Goal: Task Accomplishment & Management: Complete application form

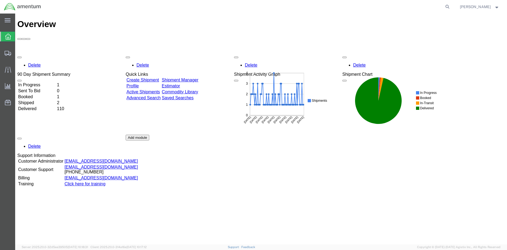
click at [53, 82] on td "In Progress" at bounding box center [37, 84] width 38 height 5
click at [157, 78] on link "Create Shipment" at bounding box center [143, 80] width 33 height 5
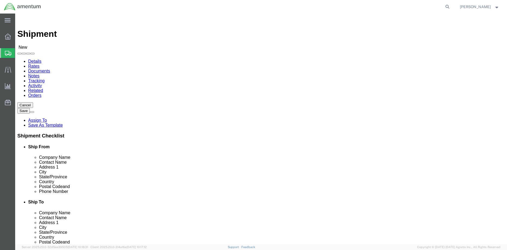
select select
click input "text"
type input "Amentum"
click input "text"
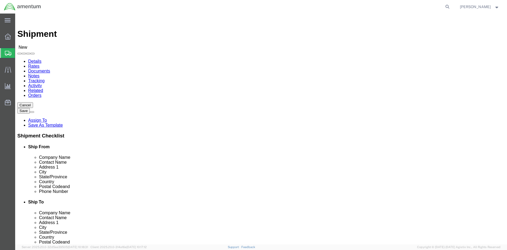
click input "text"
type input "[PERSON_NAME]"
click input "text"
click input "M008 [PERSON_NAME] 1 SANDIEGO"
click input "M008 NAF [PERSON_NAME] 1 [GEOGRAPHIC_DATA]"
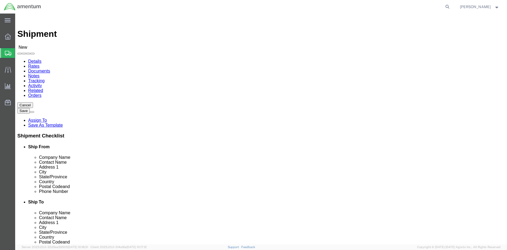
type input "M008 NAF [PERSON_NAME] 1 [GEOGRAPHIC_DATA]"
select select
click input "text"
type input "BLDG 3148 HANGER 14"
click input "text"
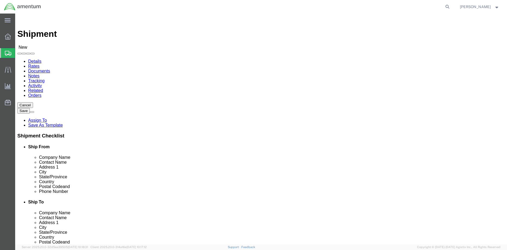
type input "[PERSON_NAME], AFB"
select select
select select "MD"
click input "text"
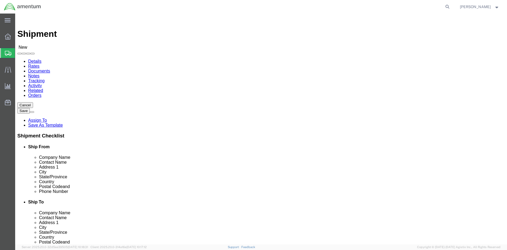
type input "20762"
select select
click input "text"
type input "[PHONE_NUMBER]"
click input "text"
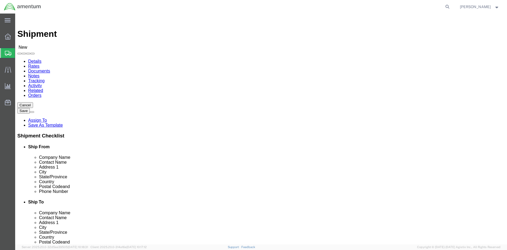
type input "B"
type input "AMENTUM"
click div "Address 1"
click input "text"
click input "[PERSON_NAME]"
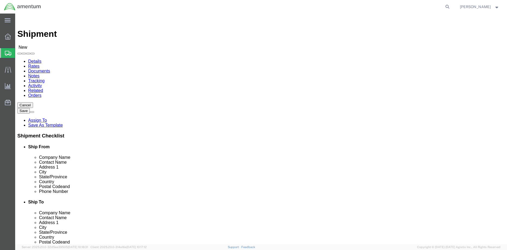
type input "[PERSON_NAME]"
click input "text"
type input "BLDG 9500 HANGER 3 MARINE TRANSPORT"
select select
click input "text"
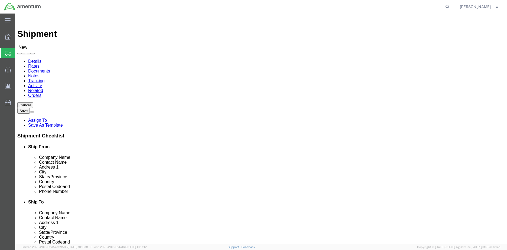
type input "SQDRN MARINE TRANSPORT SQDRN DET M"
click input "text"
type input "D"
click input "[GEOGRAPHIC_DATA]"
type input "[GEOGRAPHIC_DATA]"
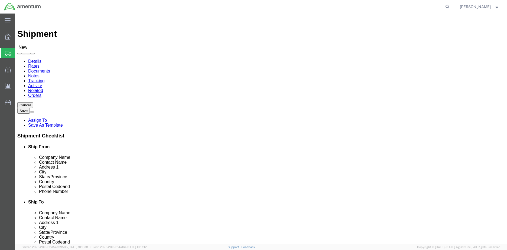
click input "SQDRN MARINE TRANSPORT SQDRN DET M"
select select
select select "CA"
click input "Postal Code"
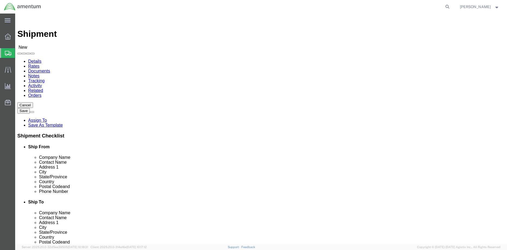
type input "92145"
select select
click input "text"
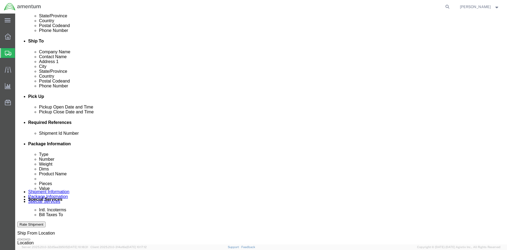
scroll to position [163, 0]
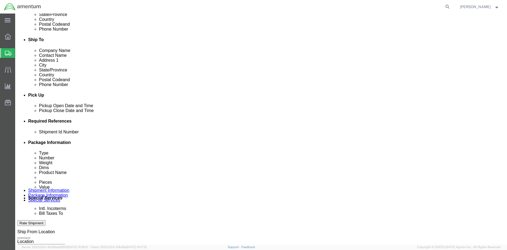
type input "[PHONE_NUMBER]"
click input "text"
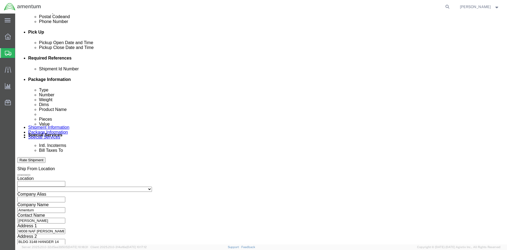
scroll to position [234, 0]
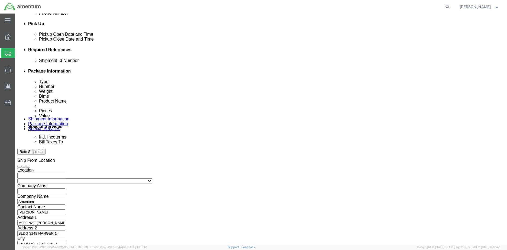
type input "12345678"
click button "Continue"
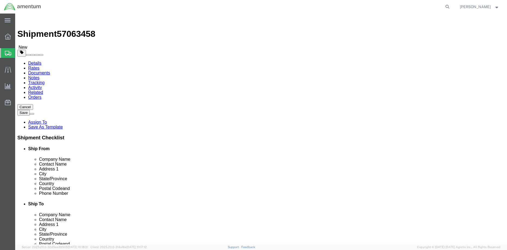
select select "CBOX"
click input "text"
type input "12"
click input "text"
type input "12"
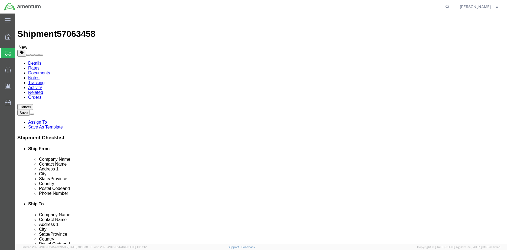
click input "text"
type input "12"
click input "0.00"
type input "0"
type input "10"
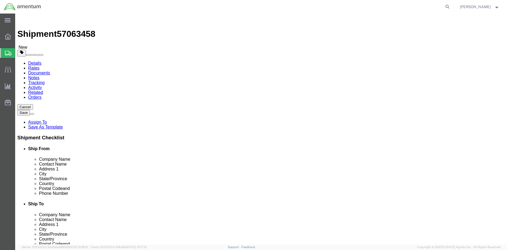
click div "Package Content # 1 x Package Type Select BCK Boxes Bale(s) Basket(s) Bolt(s) B…"
click button "Continue"
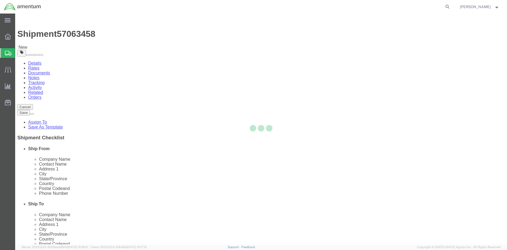
select select
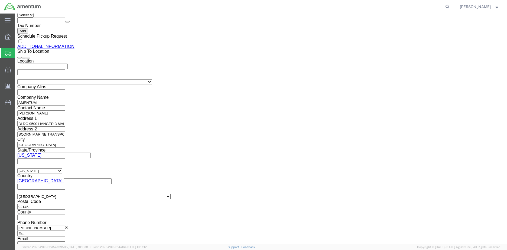
scroll to position [638, 0]
click button "Previous"
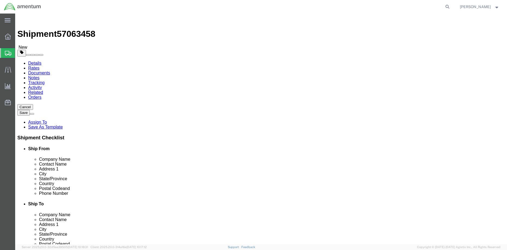
click span
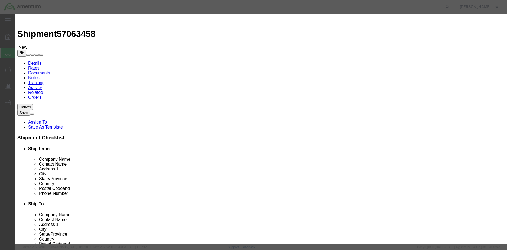
click input "text"
type input "CONTROL HEAD"
click strong "CONTROL HEAD"
select select
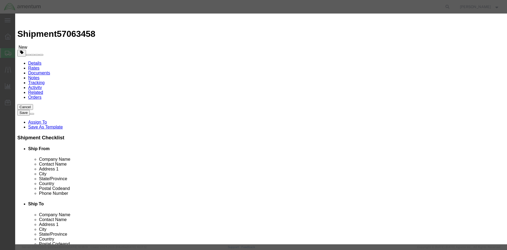
checkbox input "false"
type input "MODE S APX-119 CONTROL HEAD"
type input "4077156-0506"
click input "MODE S APX-119 CONTROL HEAD"
type input "CONTROL HEAD"
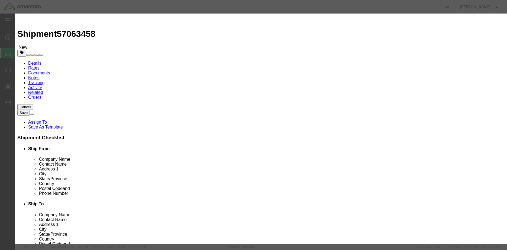
click input "text"
type input "1"
click input "text"
click input "300"
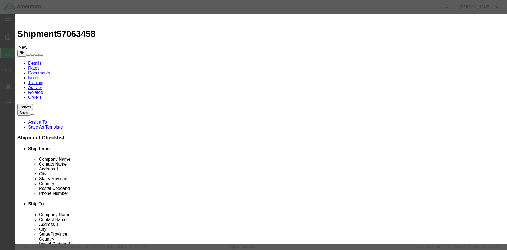
click input "300"
type input "3000.00"
click button "Save & Close"
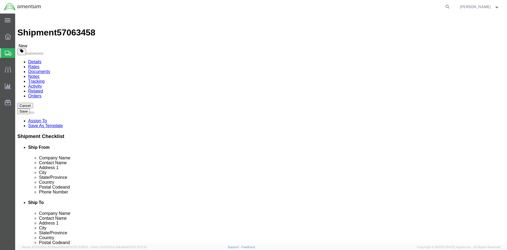
scroll to position [2, 0]
click button "Rate Shipment"
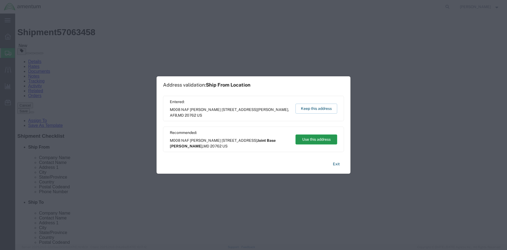
click at [324, 140] on button "Use this address" at bounding box center [317, 140] width 42 height 10
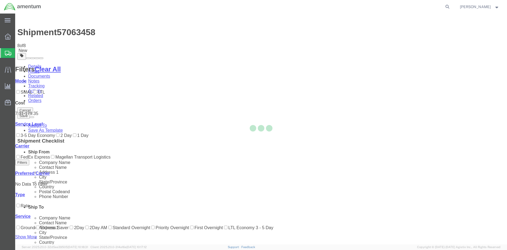
scroll to position [0, 0]
